Goal: Information Seeking & Learning: Find specific fact

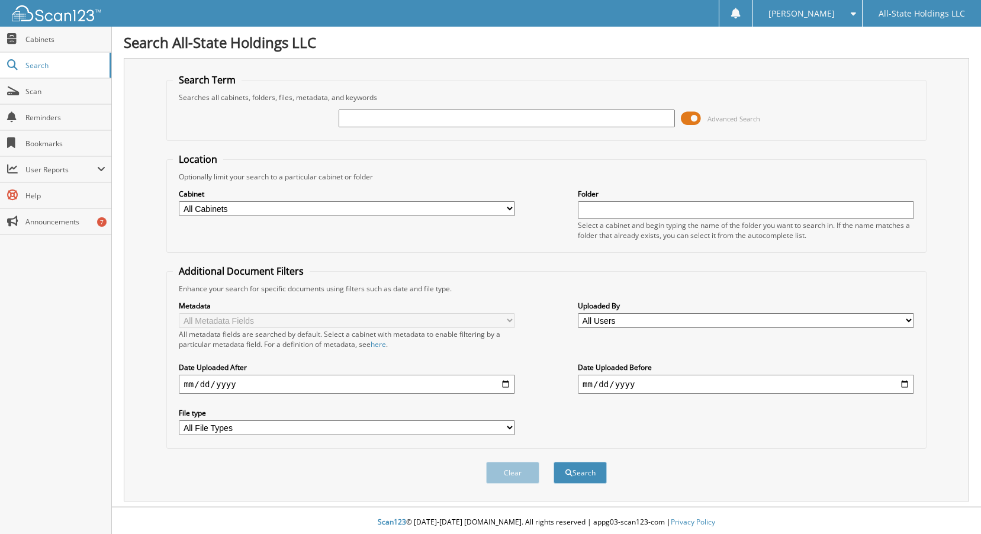
click at [509, 208] on select "All Cabinets Christmas New Employee Forms New Iberia Loans New Iberia Turndowns…" at bounding box center [347, 208] width 336 height 15
click at [625, 210] on input "text" at bounding box center [746, 210] width 336 height 18
click at [437, 121] on input "text" at bounding box center [507, 119] width 336 height 18
type input "[PERSON_NAME]"
click at [571, 477] on button "Search" at bounding box center [580, 473] width 53 height 22
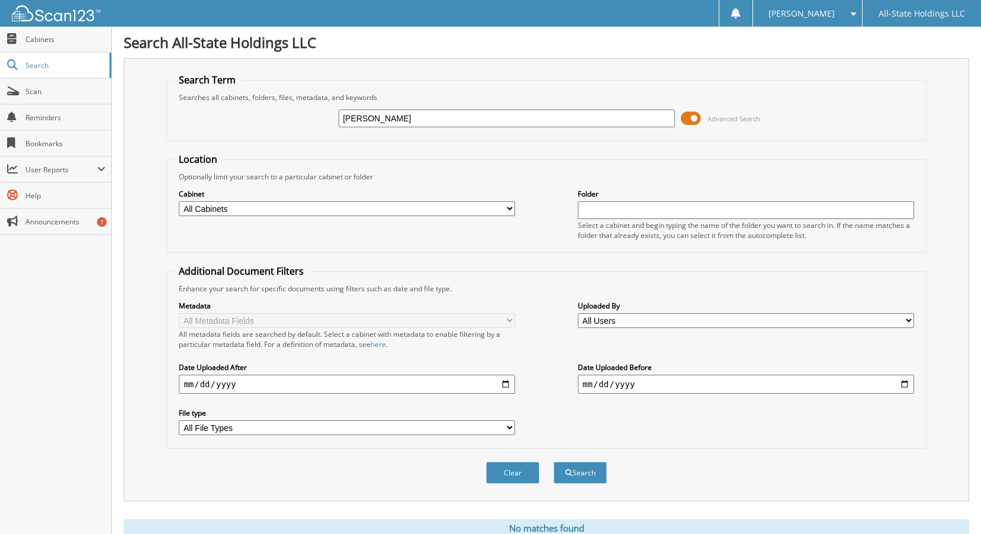
click at [693, 118] on span at bounding box center [691, 119] width 20 height 18
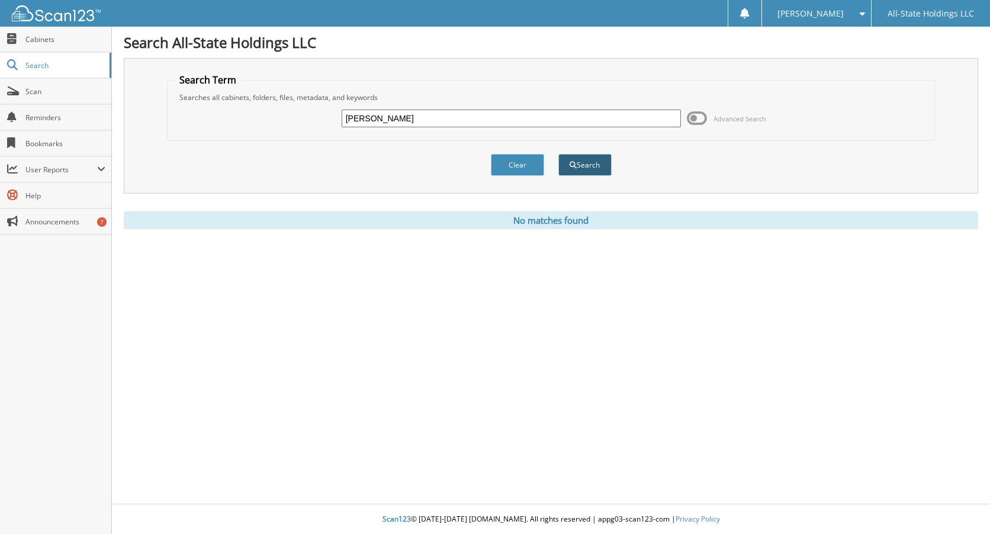
click at [579, 162] on button "Search" at bounding box center [584, 165] width 53 height 22
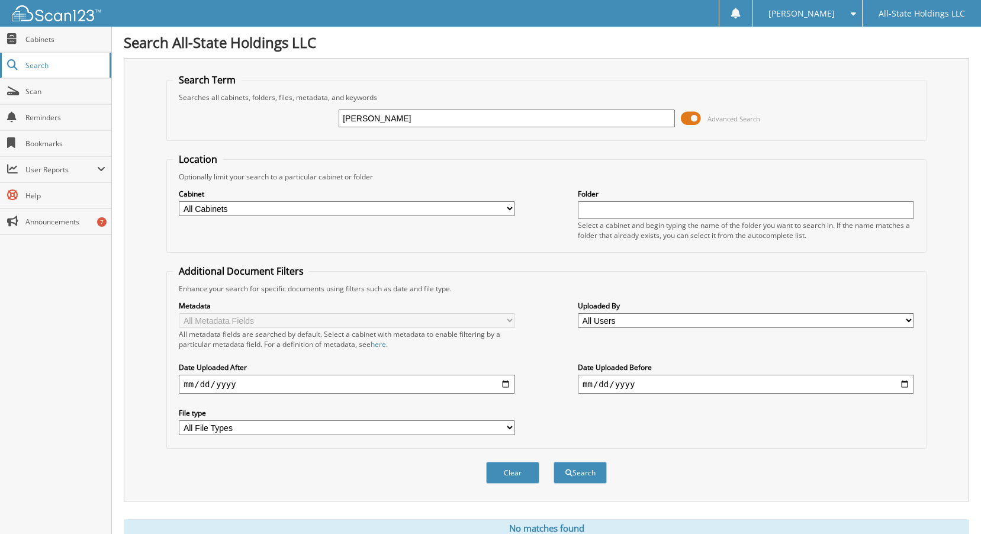
click at [60, 69] on span "Search" at bounding box center [64, 65] width 78 height 10
